Goal: Use online tool/utility: Utilize a website feature to perform a specific function

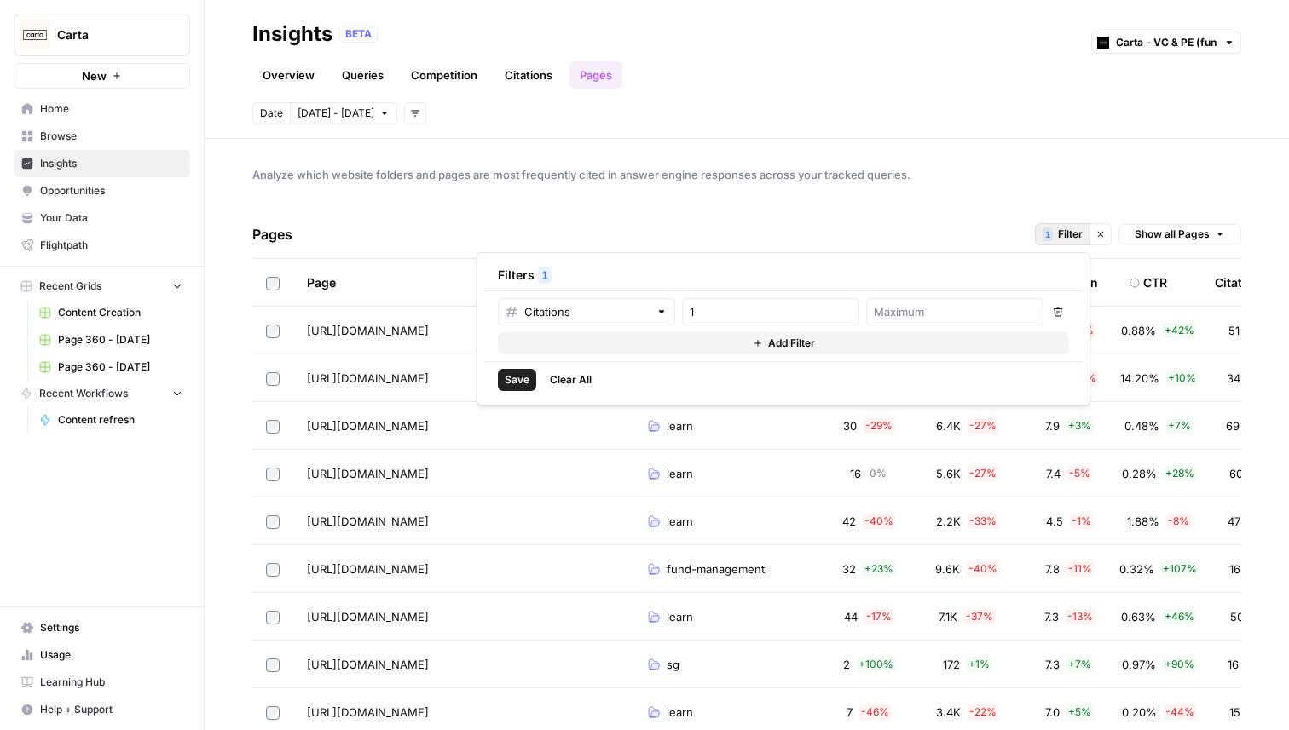
click at [1053, 233] on button "1 Filter" at bounding box center [1062, 234] width 55 height 22
click at [1094, 232] on button "Clear filters" at bounding box center [1100, 234] width 22 height 22
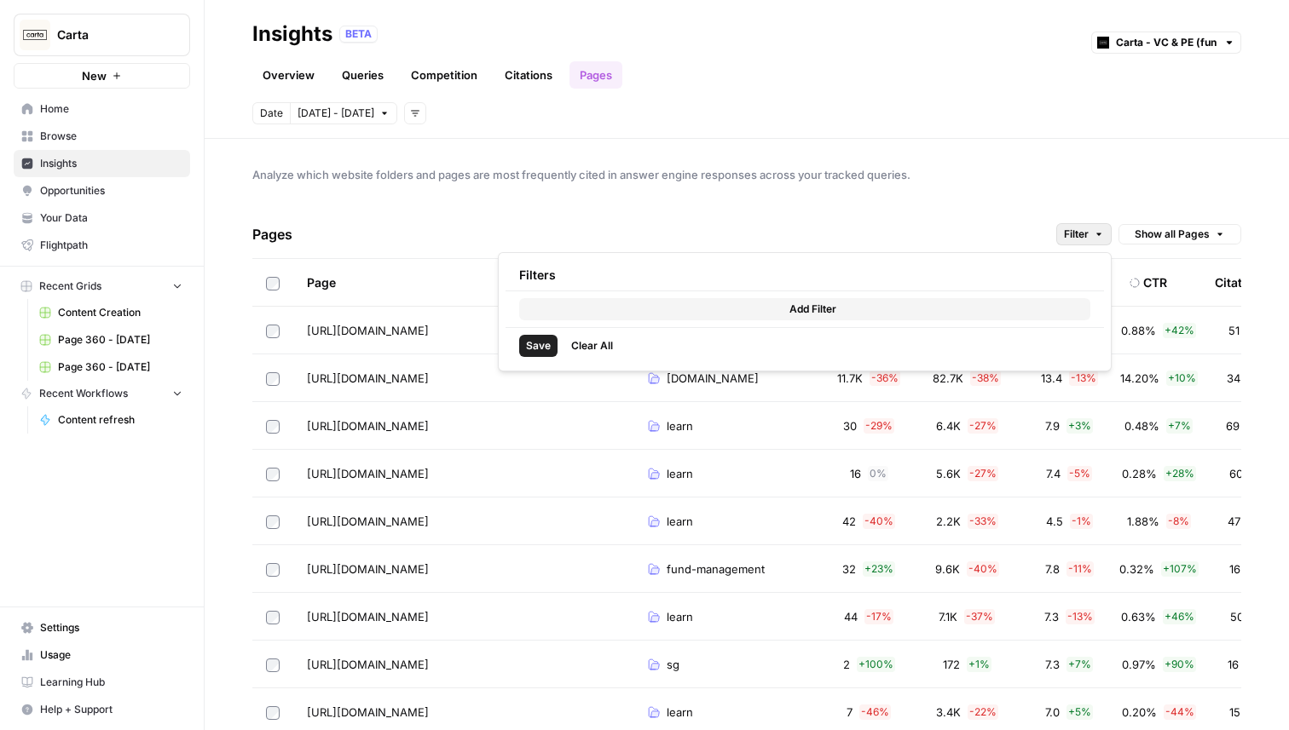
click at [1076, 223] on button "Filter" at bounding box center [1083, 234] width 55 height 22
click at [614, 317] on button "Add Filter" at bounding box center [804, 309] width 571 height 22
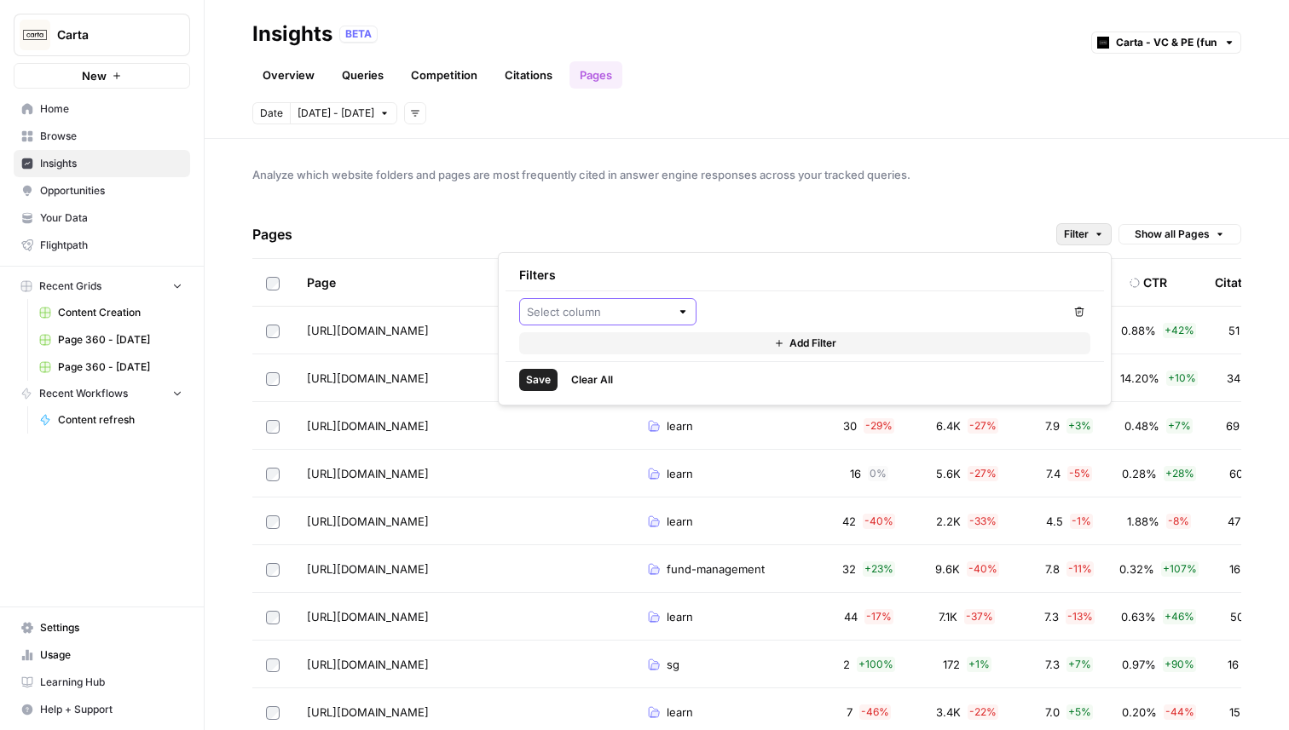
click at [593, 309] on input "text" at bounding box center [598, 311] width 143 height 17
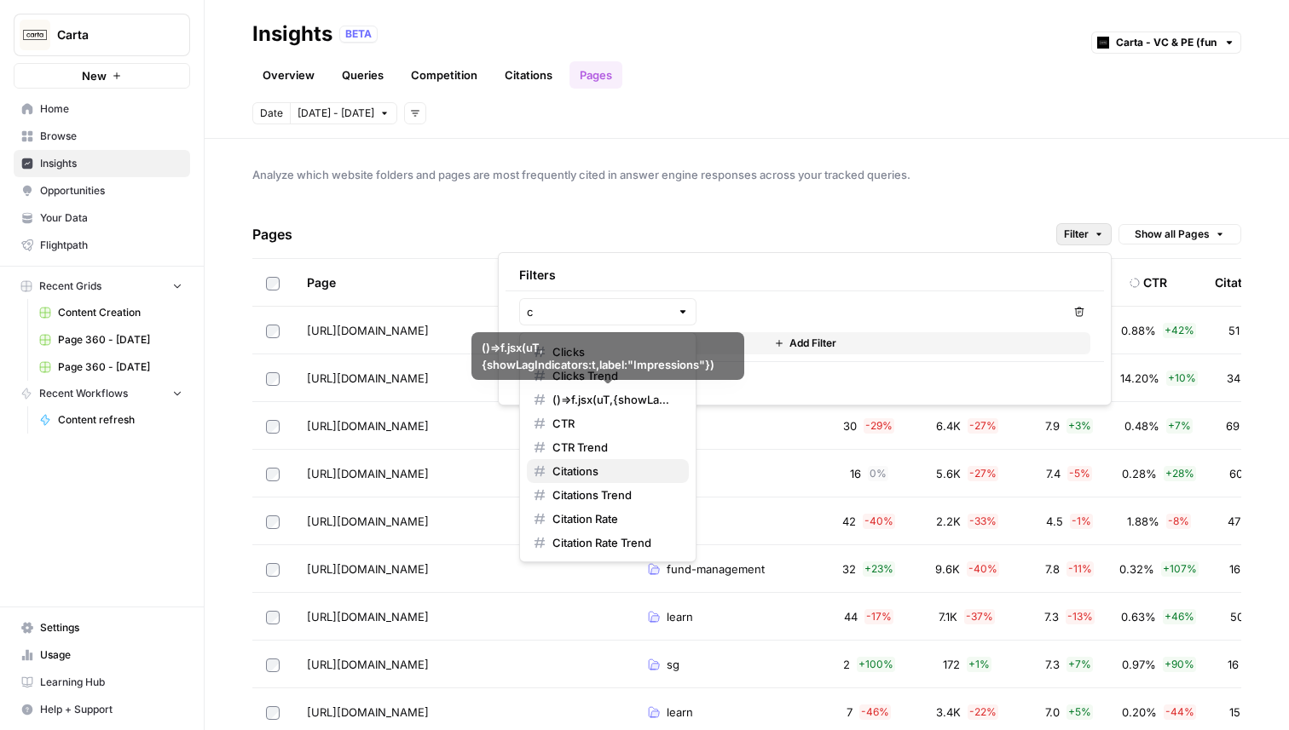
click at [587, 465] on span "Citations" at bounding box center [613, 471] width 123 height 17
type input "Citations"
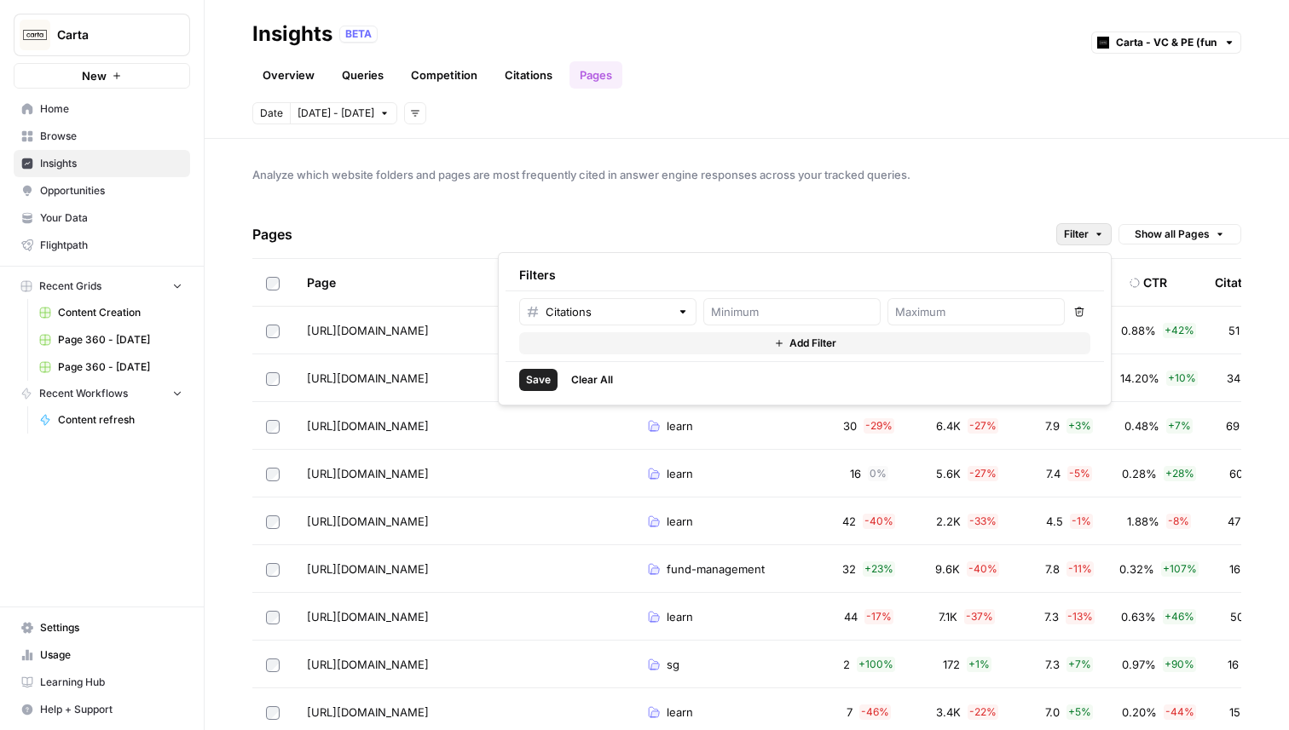
click at [539, 378] on span "Save" at bounding box center [538, 379] width 25 height 15
click at [801, 311] on input "number" at bounding box center [792, 311] width 162 height 17
type input "2"
type input "1"
click at [546, 377] on span "Save" at bounding box center [538, 379] width 25 height 15
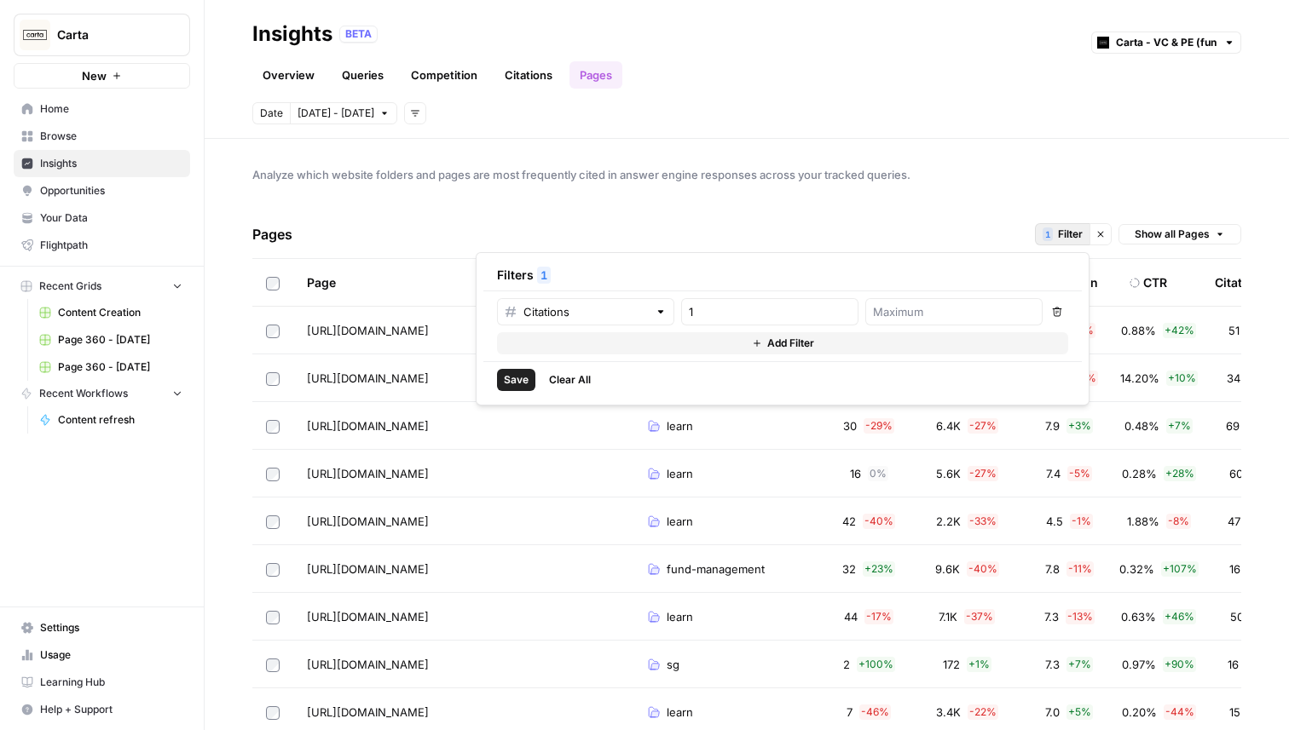
click at [1060, 316] on icon "button" at bounding box center [1057, 312] width 10 height 10
click at [589, 379] on span "Clear All" at bounding box center [570, 379] width 42 height 15
click at [650, 181] on span "Analyze which website folders and pages are most frequently cited in answer eng…" at bounding box center [746, 174] width 989 height 17
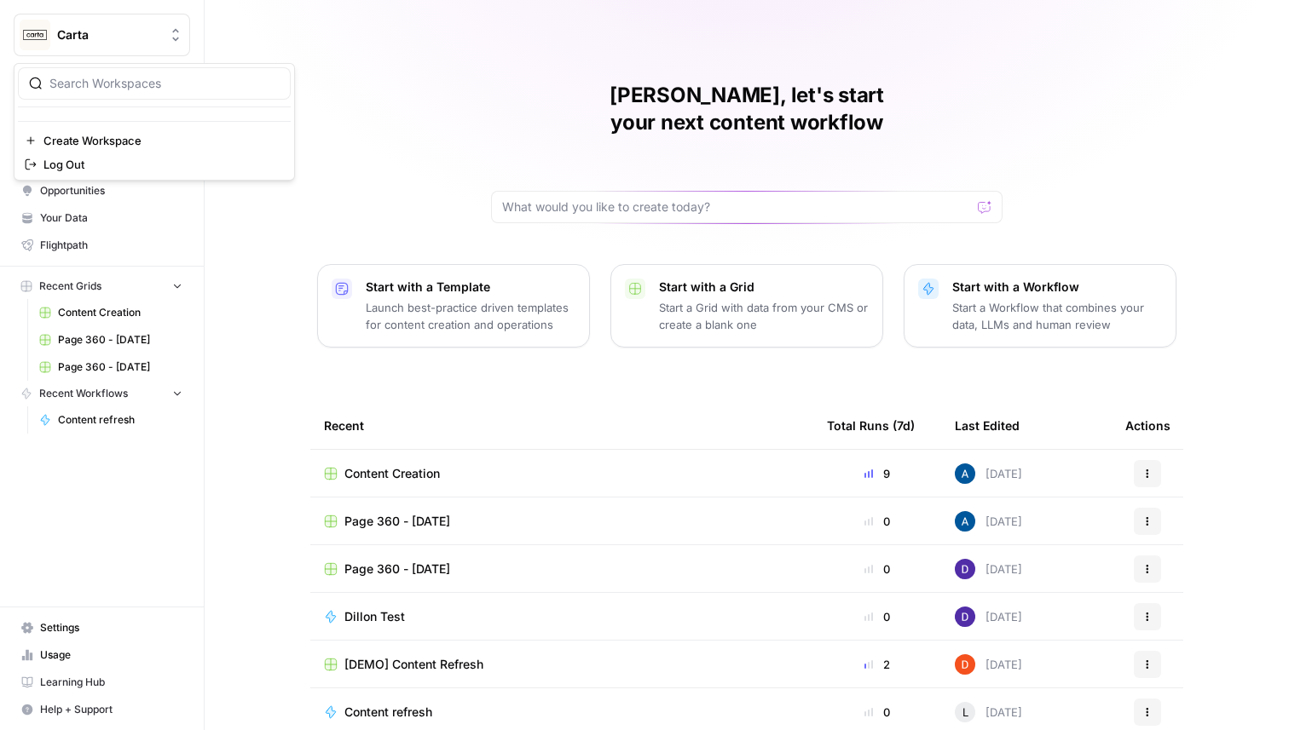
click at [157, 20] on button "Carta" at bounding box center [102, 35] width 176 height 43
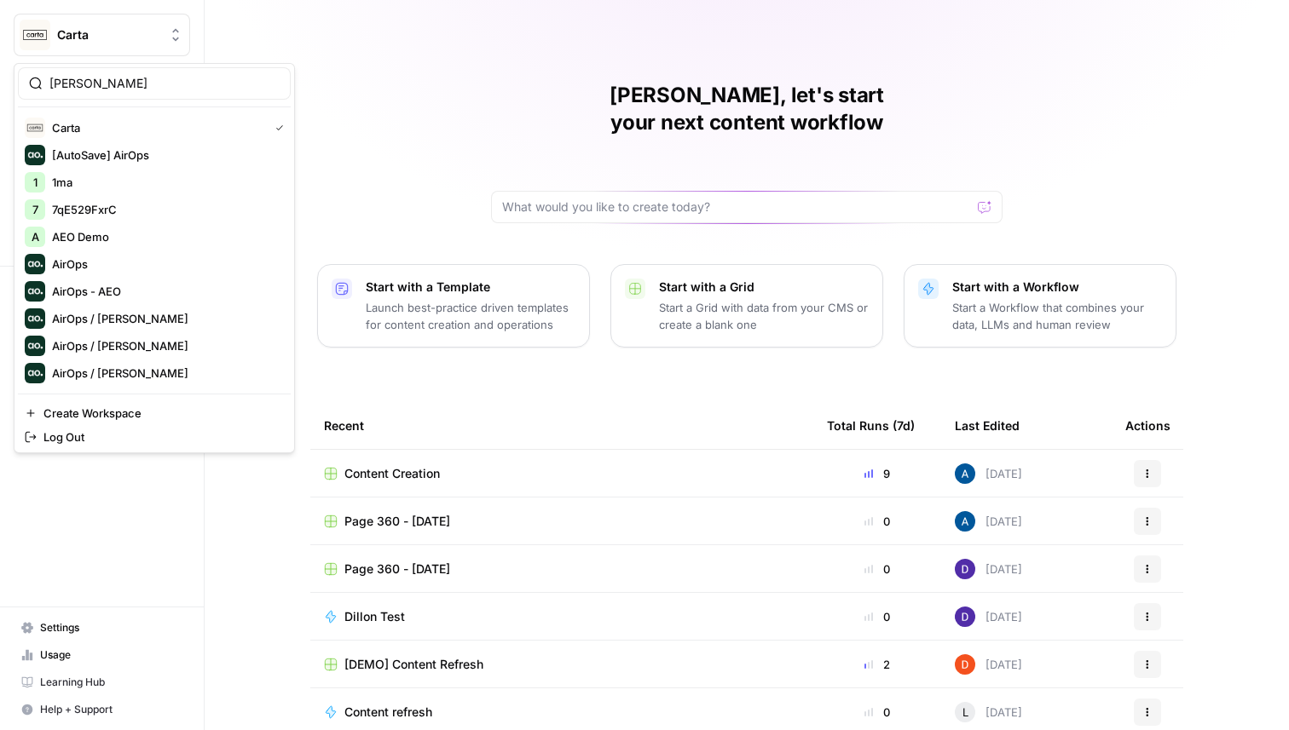
type input "berna"
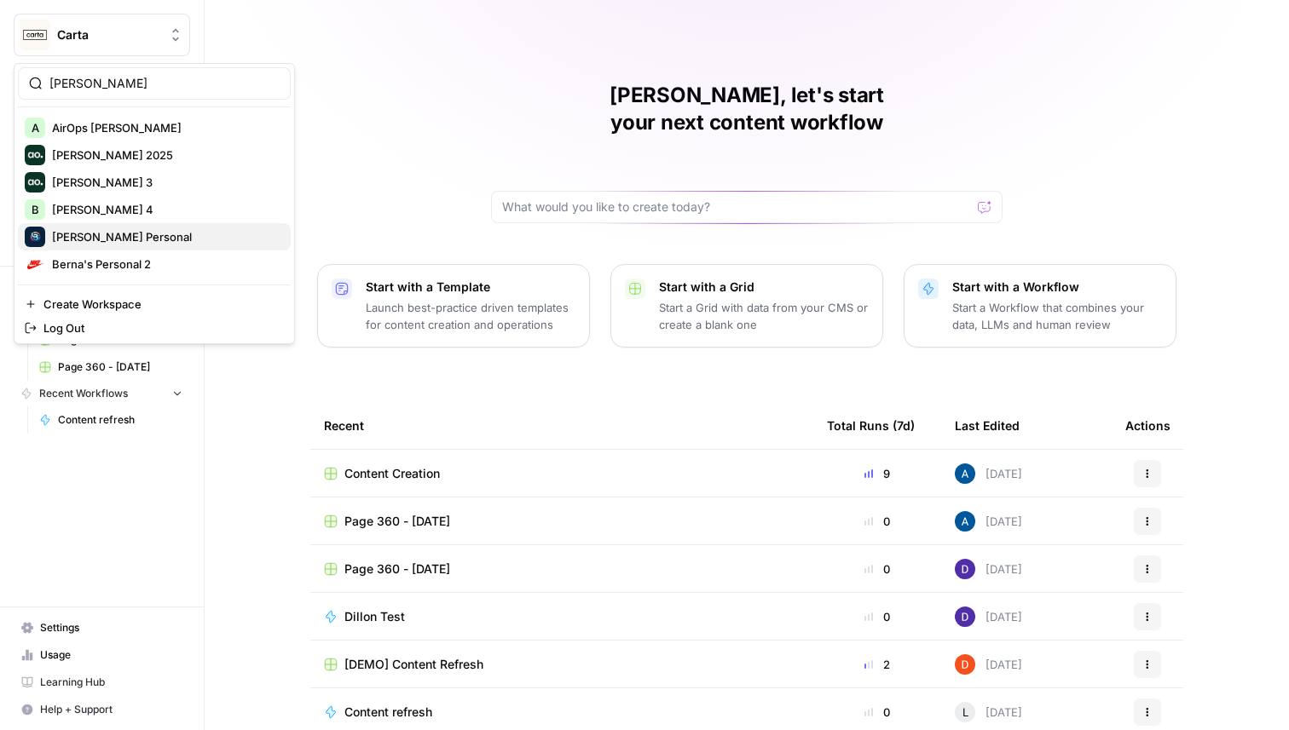
click at [143, 235] on span "[PERSON_NAME] Personal" at bounding box center [164, 236] width 225 height 17
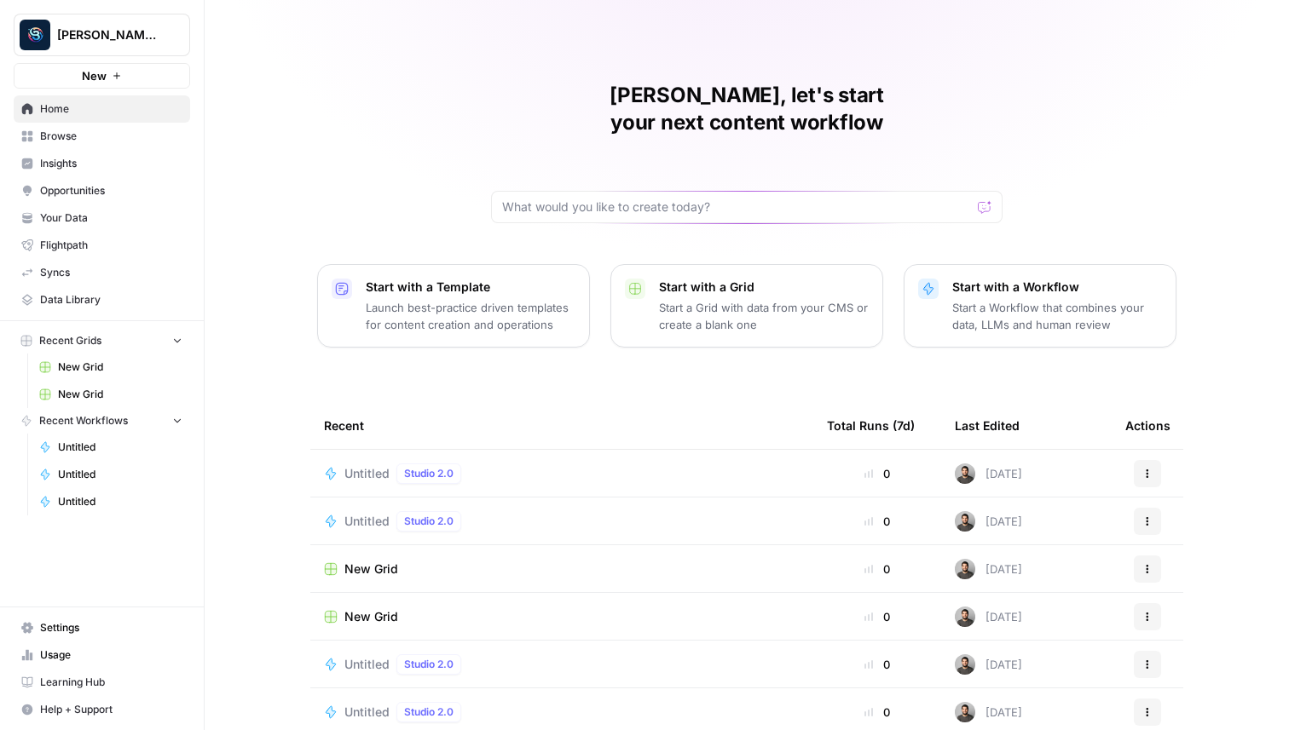
click at [119, 72] on icon "button" at bounding box center [117, 76] width 10 height 10
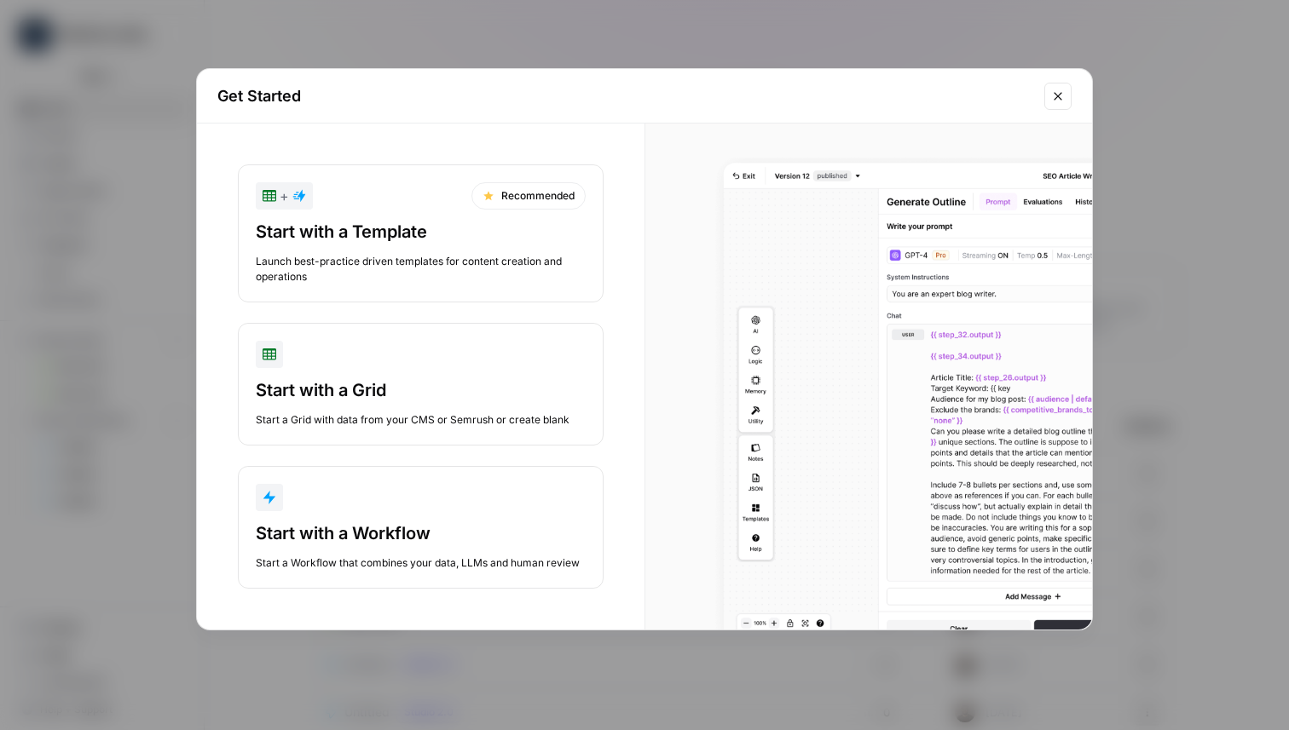
click at [455, 540] on div "Start with a Workflow" at bounding box center [421, 534] width 330 height 24
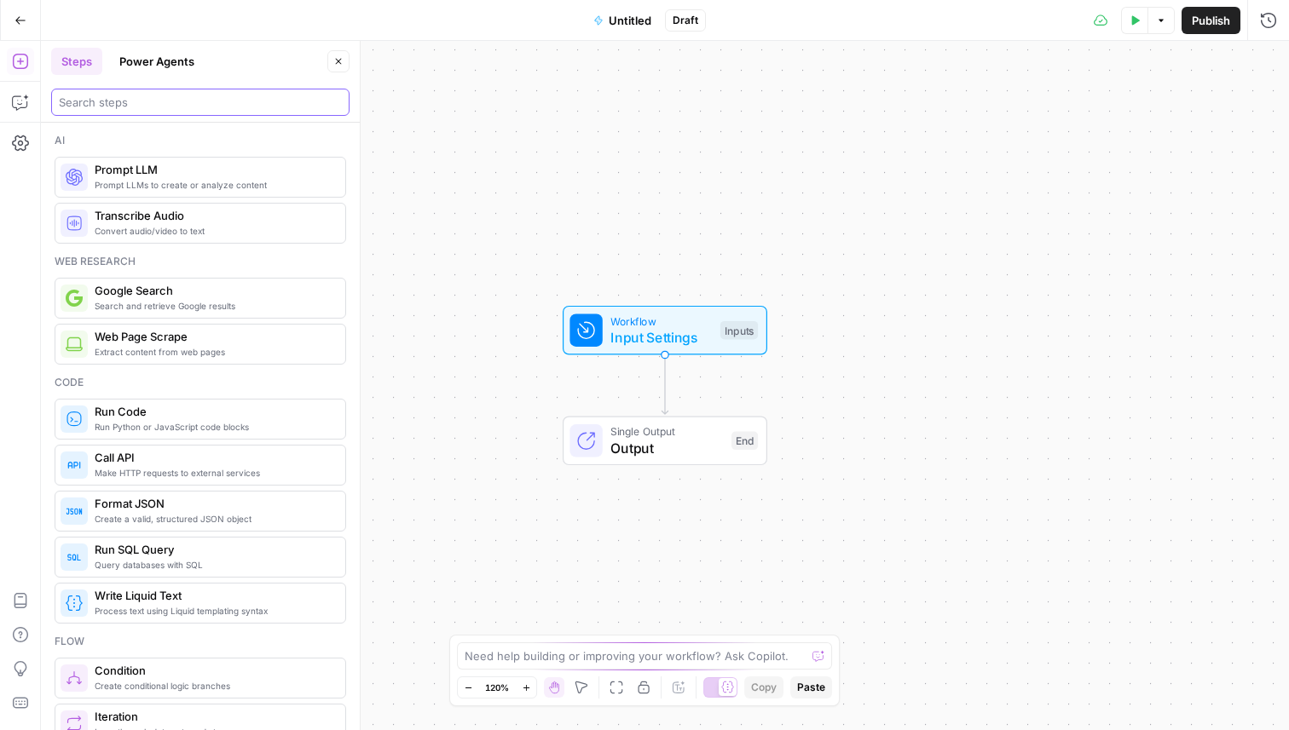
click at [141, 104] on input "search" at bounding box center [200, 102] width 283 height 17
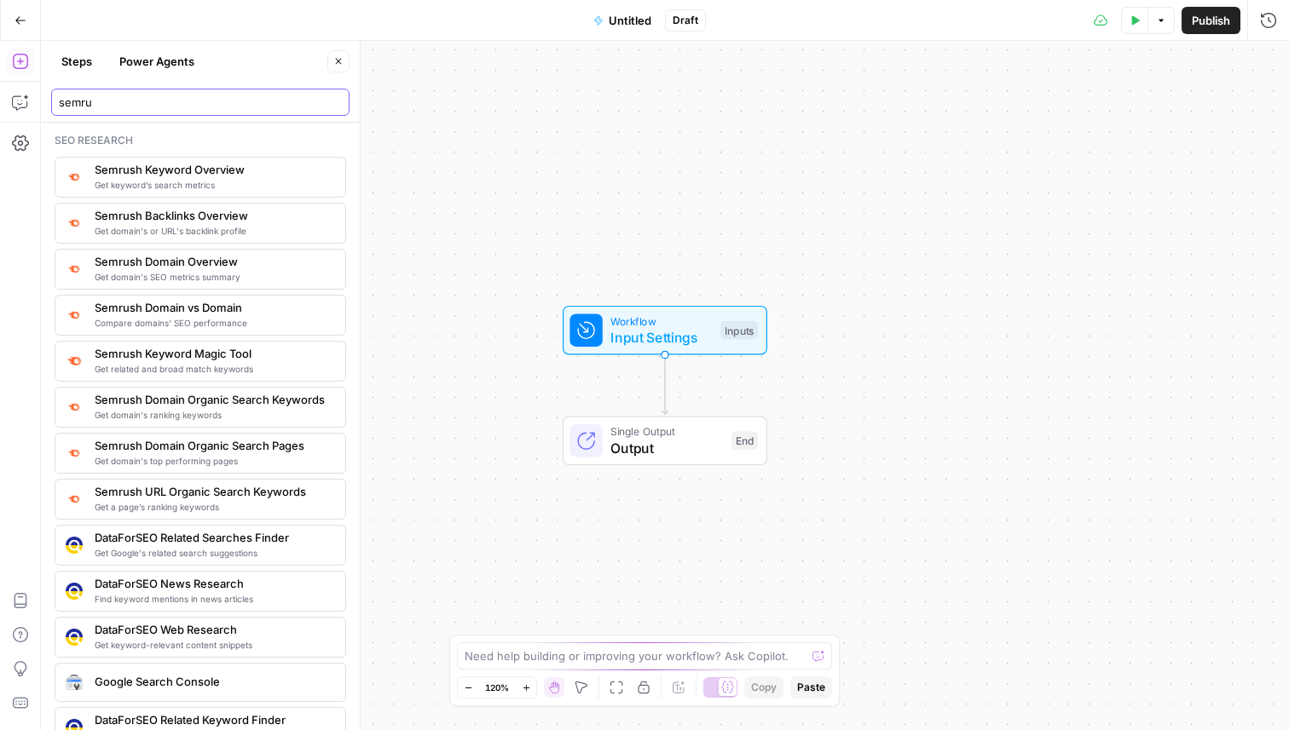
type input "semru"
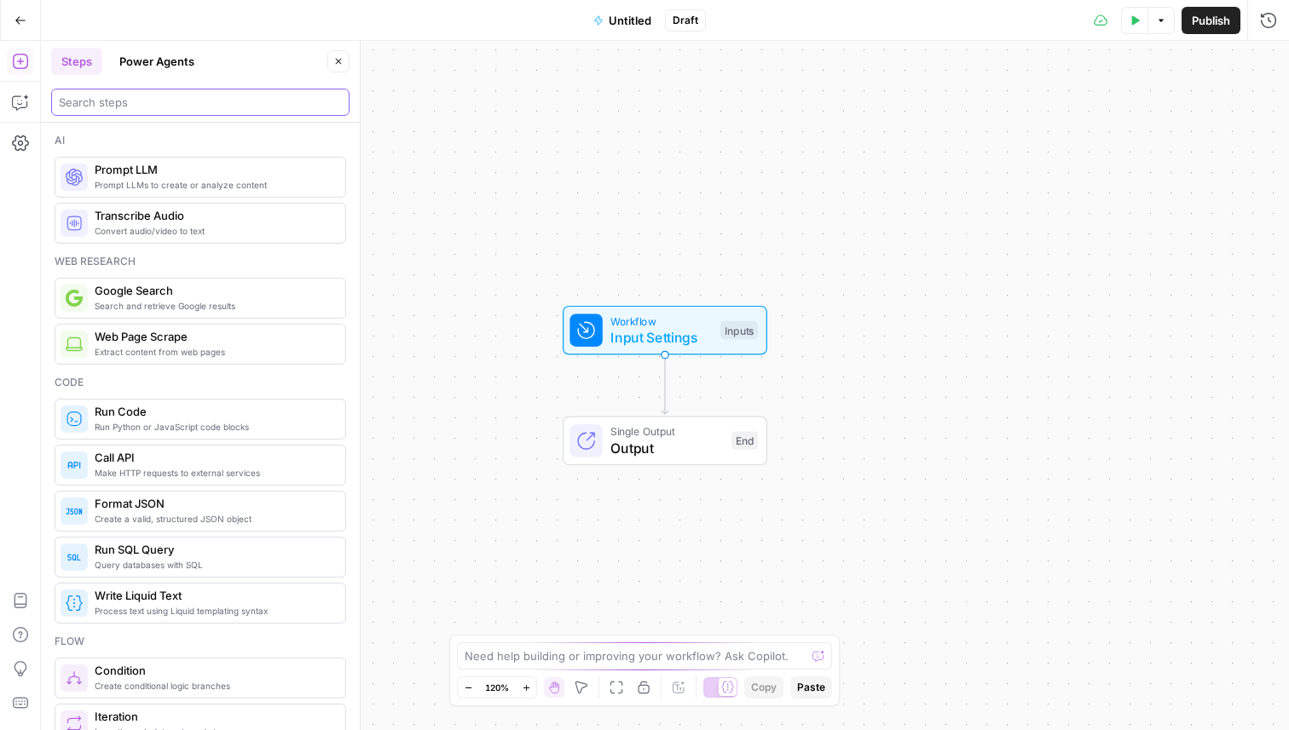
click at [151, 100] on input "search" at bounding box center [200, 102] width 283 height 17
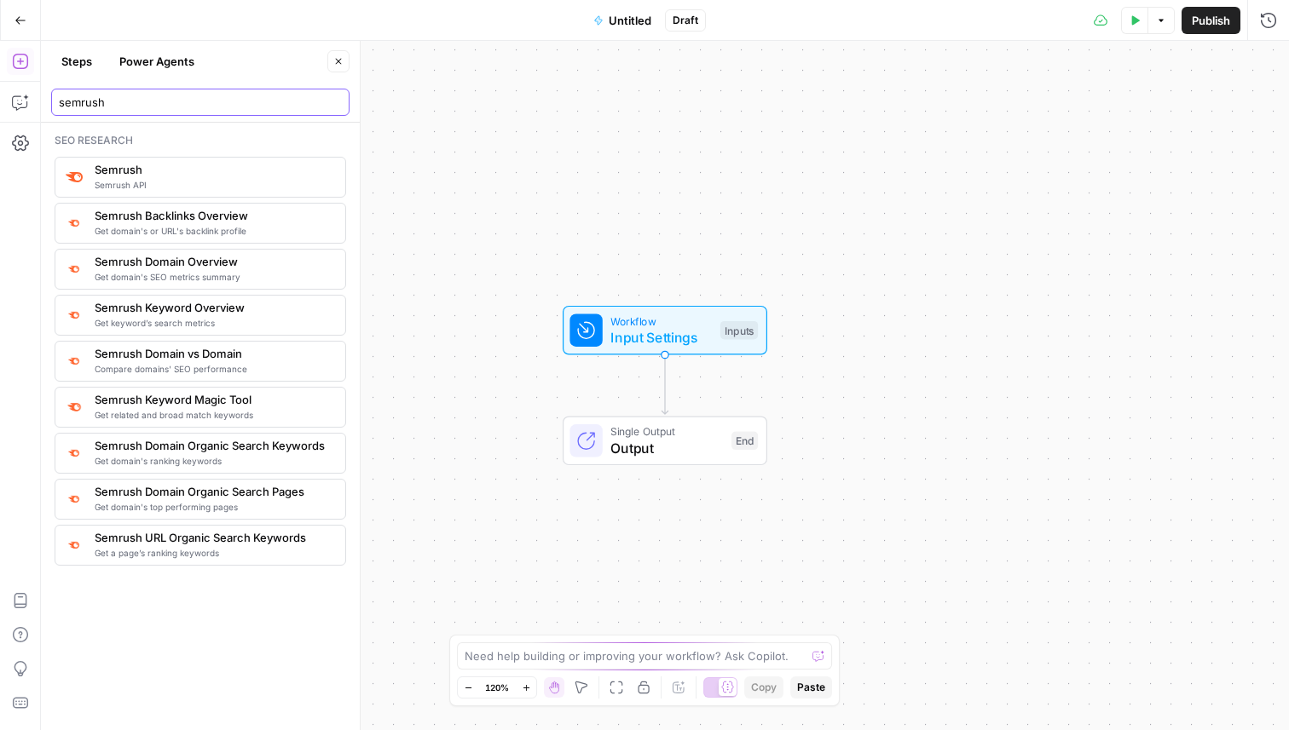
type input "semrush"
click at [173, 170] on span "Semrush" at bounding box center [213, 169] width 237 height 17
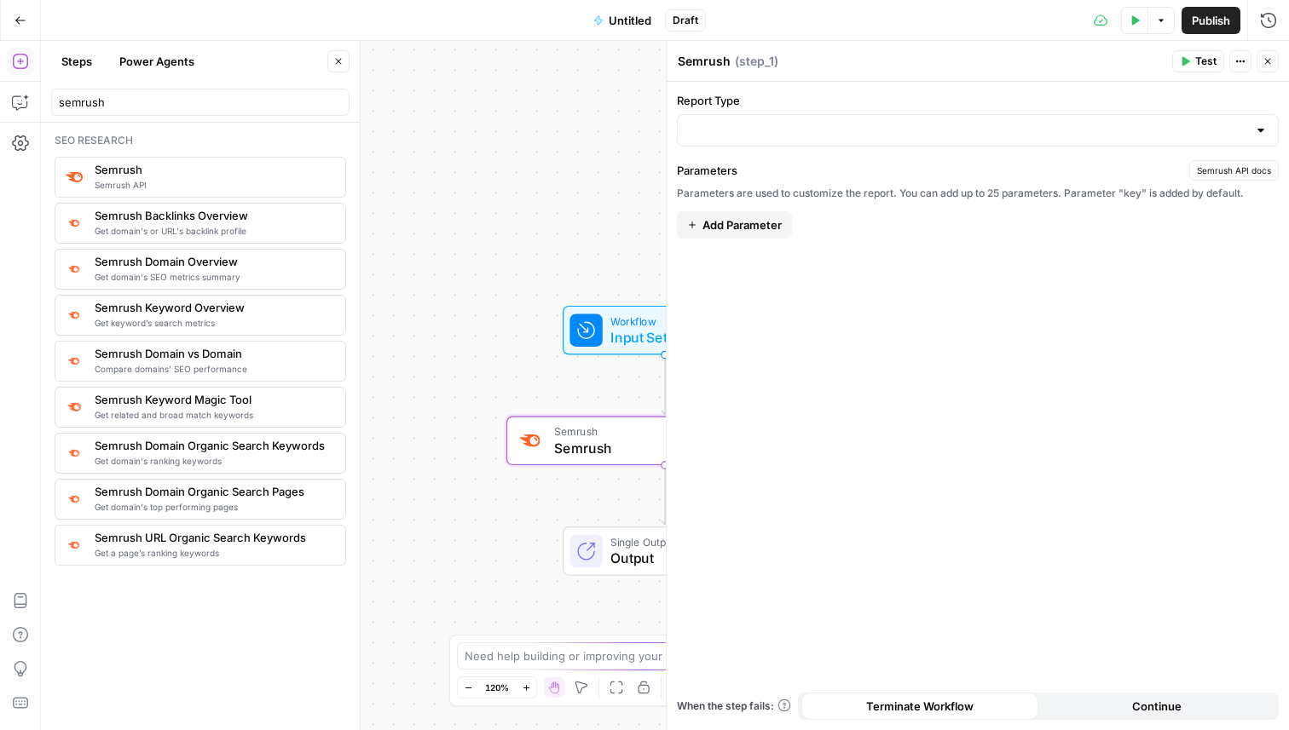
click at [342, 64] on icon "button" at bounding box center [338, 61] width 10 height 10
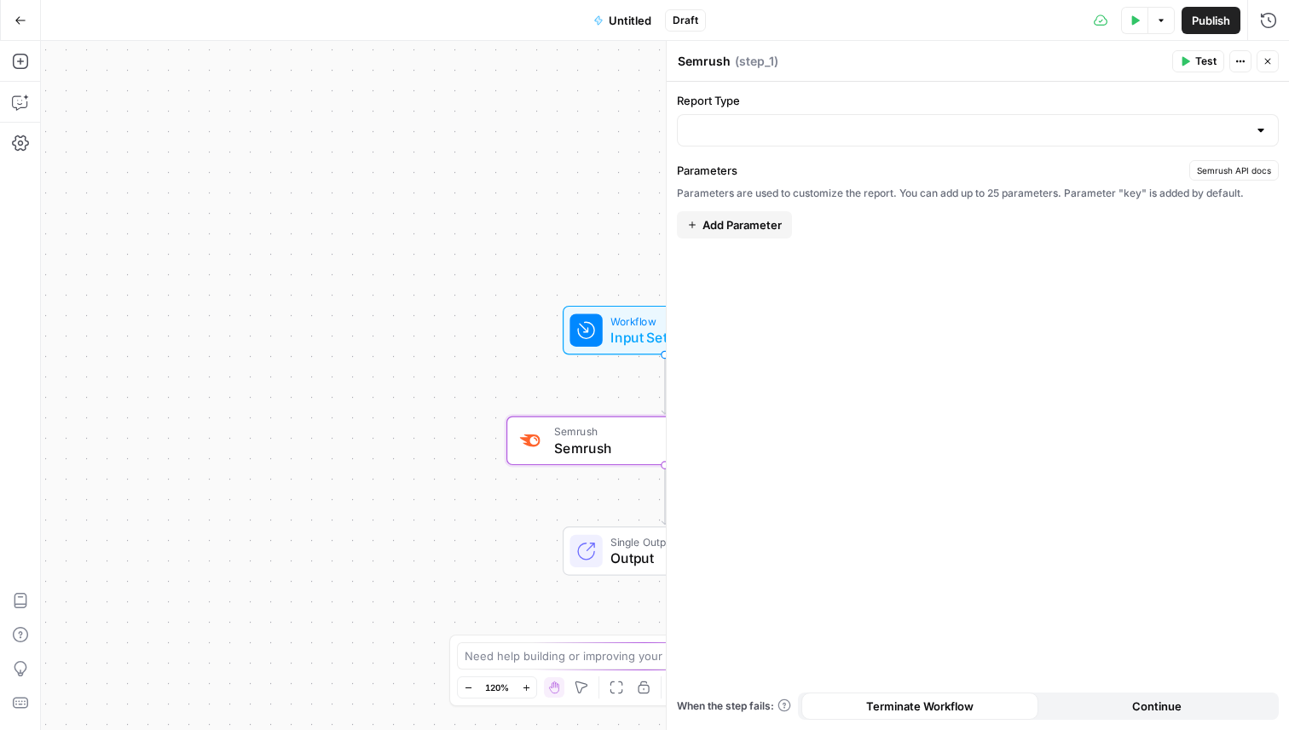
click at [783, 118] on div at bounding box center [978, 130] width 602 height 32
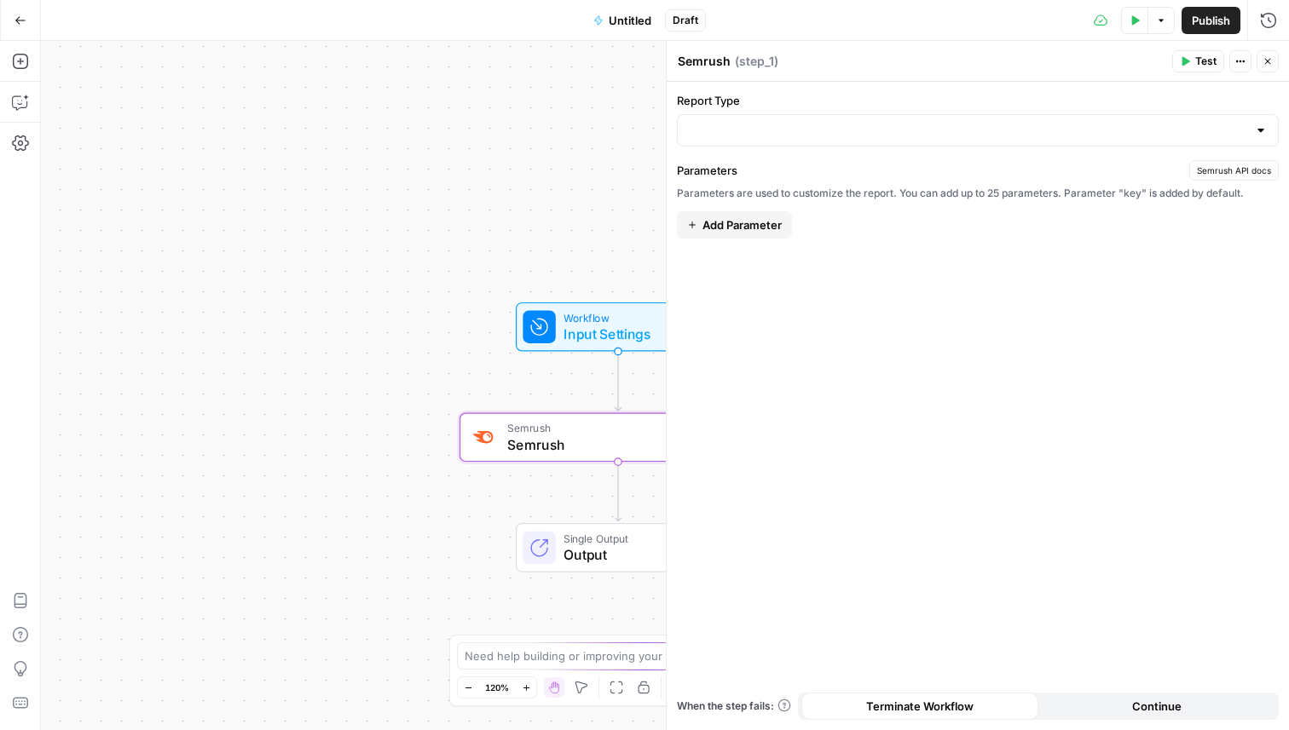
drag, startPoint x: 534, startPoint y: 202, endPoint x: 301, endPoint y: 175, distance: 234.3
click at [302, 175] on div "Workflow Input Settings Inputs Semrush Semrush Step 1 Single Output Output End" at bounding box center [665, 386] width 1248 height 690
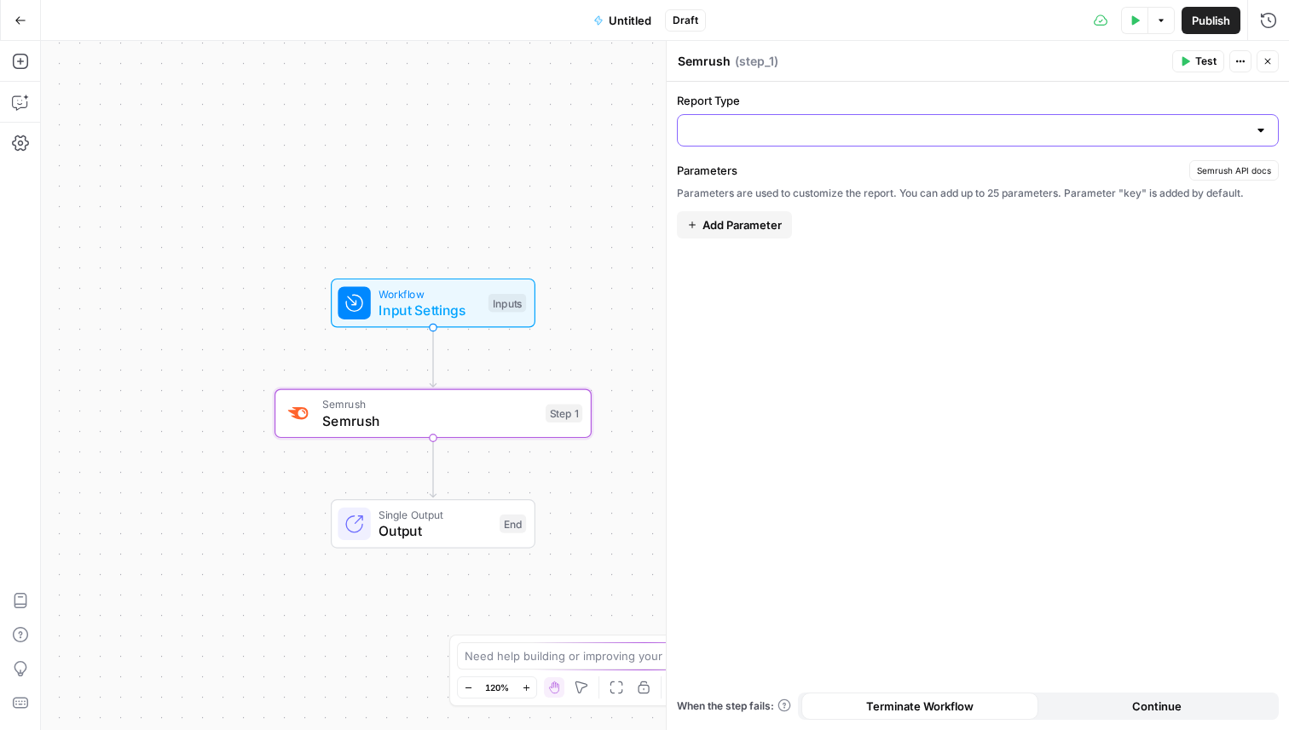
click at [751, 137] on input "Report Type" at bounding box center [967, 130] width 559 height 17
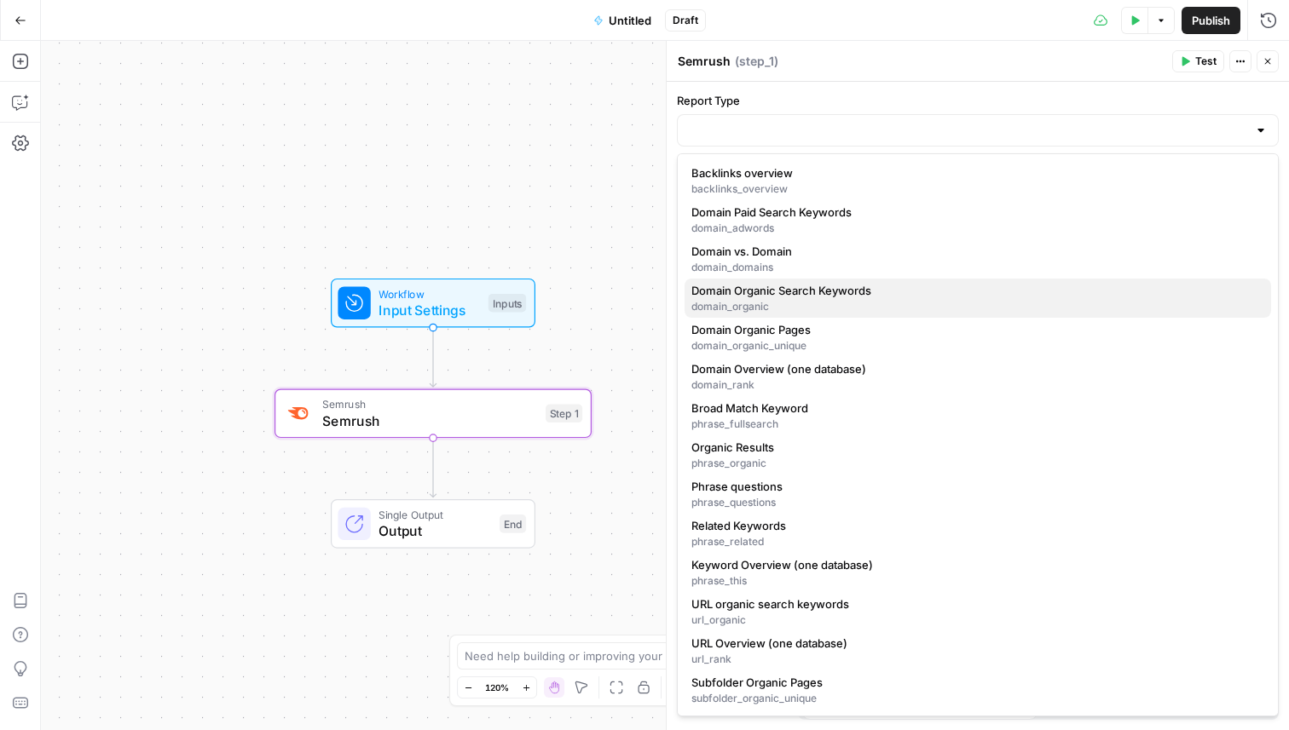
scroll to position [1, 0]
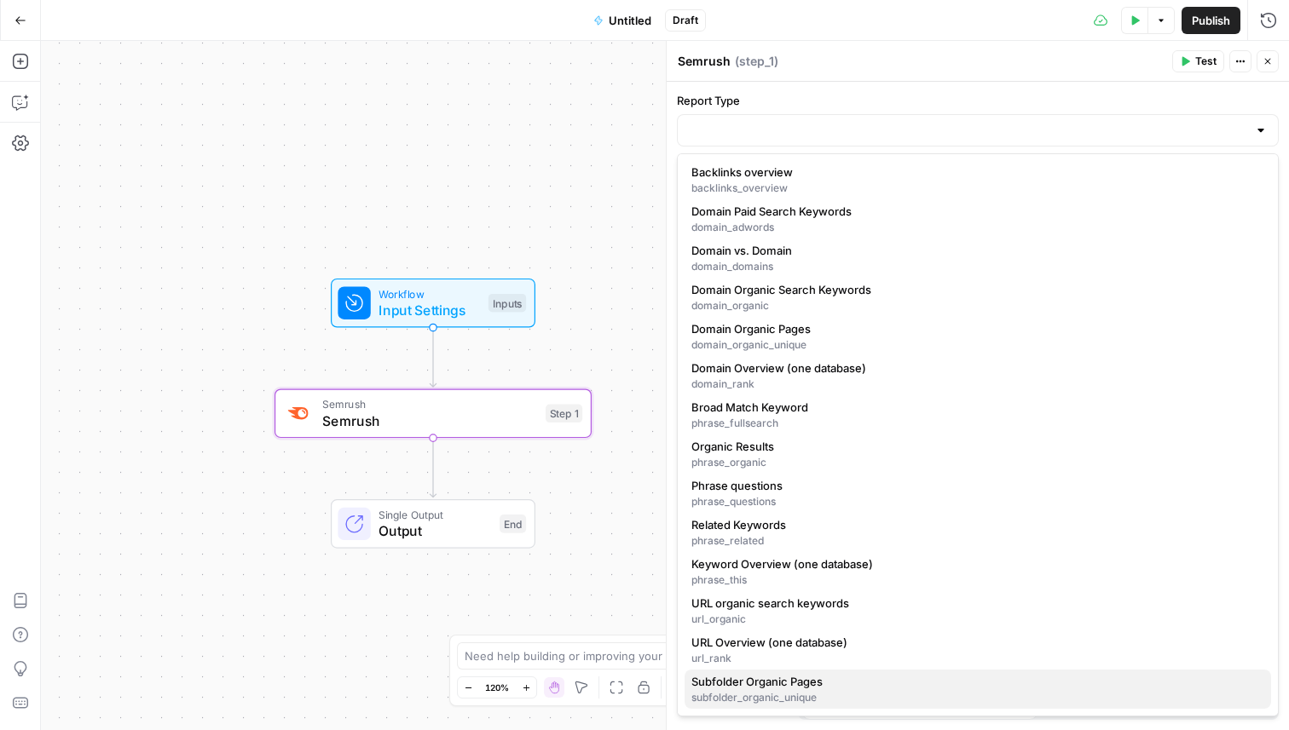
click at [793, 679] on span "Subfolder Organic Pages" at bounding box center [974, 681] width 566 height 17
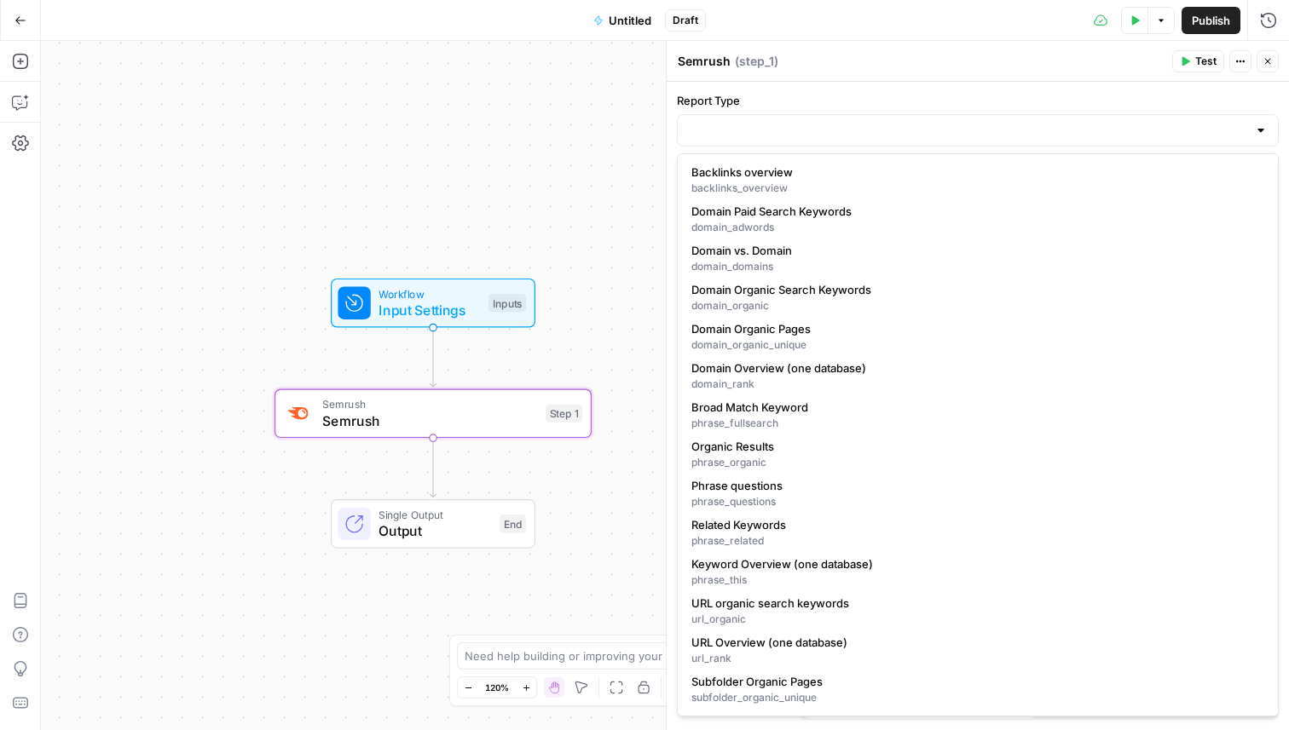
type input "Subfolder Organic Pages"
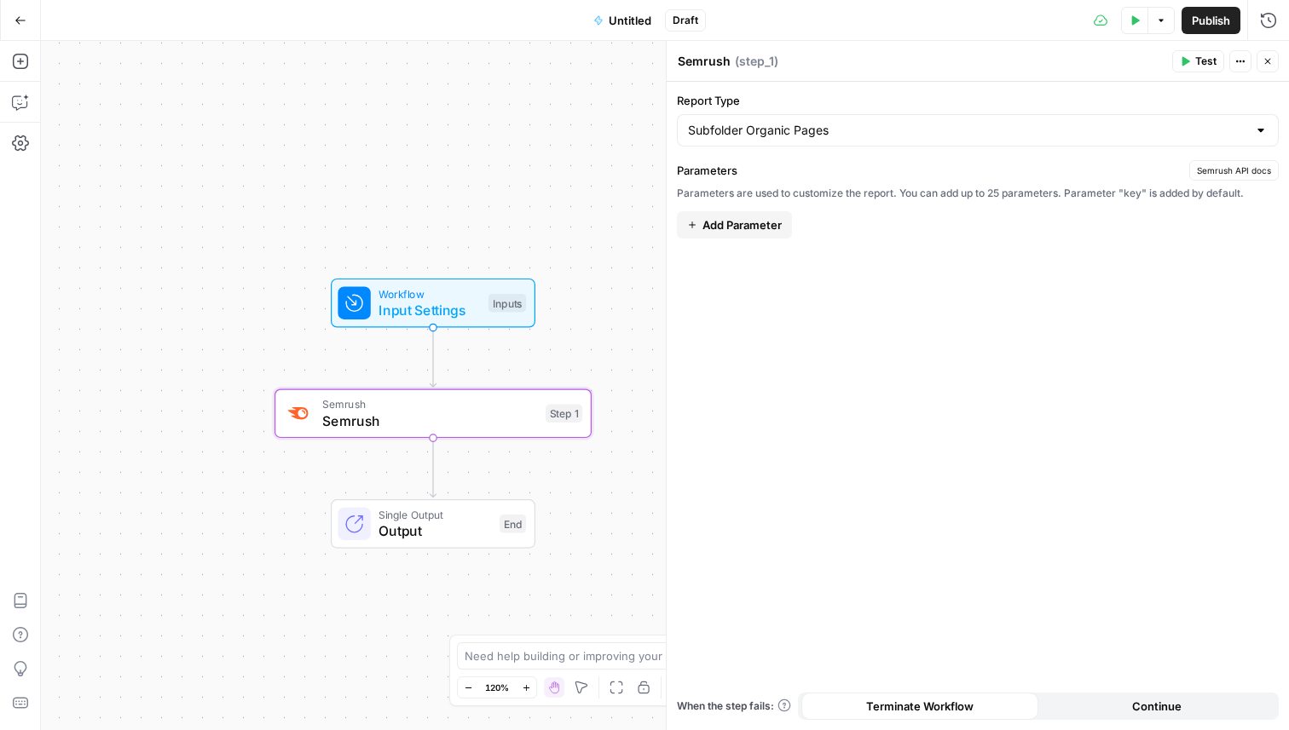
click at [1265, 48] on header "Semrush Semrush ( step_1 ) Test Actions Close" at bounding box center [977, 61] width 622 height 41
